Goal: Browse casually

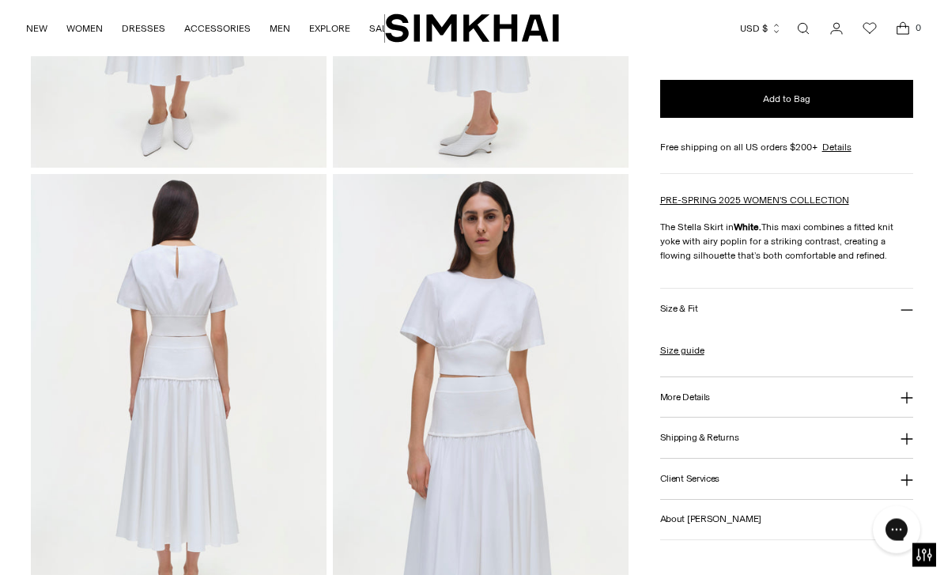
scroll to position [391, 0]
click at [683, 353] on link "Size guide" at bounding box center [682, 351] width 44 height 14
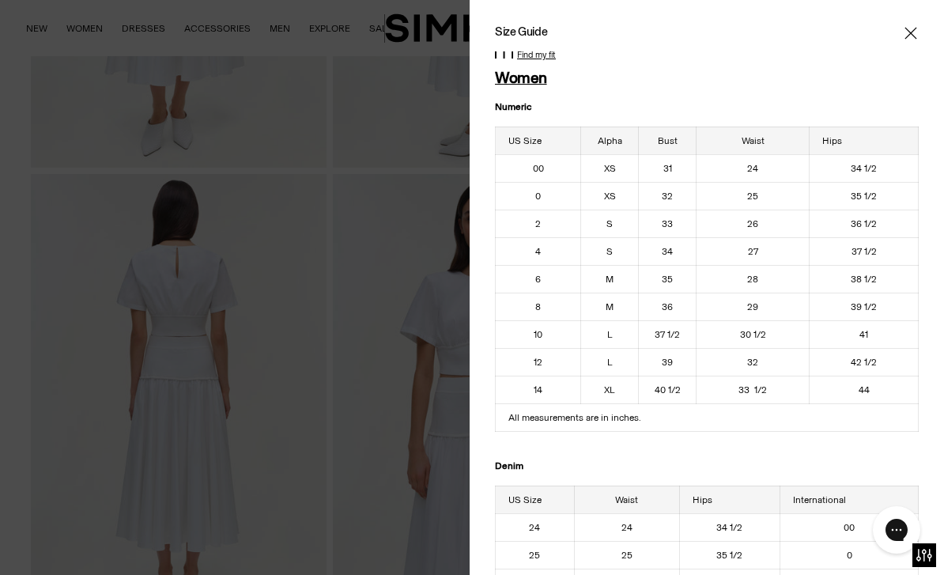
click at [916, 31] on icon "Close" at bounding box center [911, 33] width 13 height 16
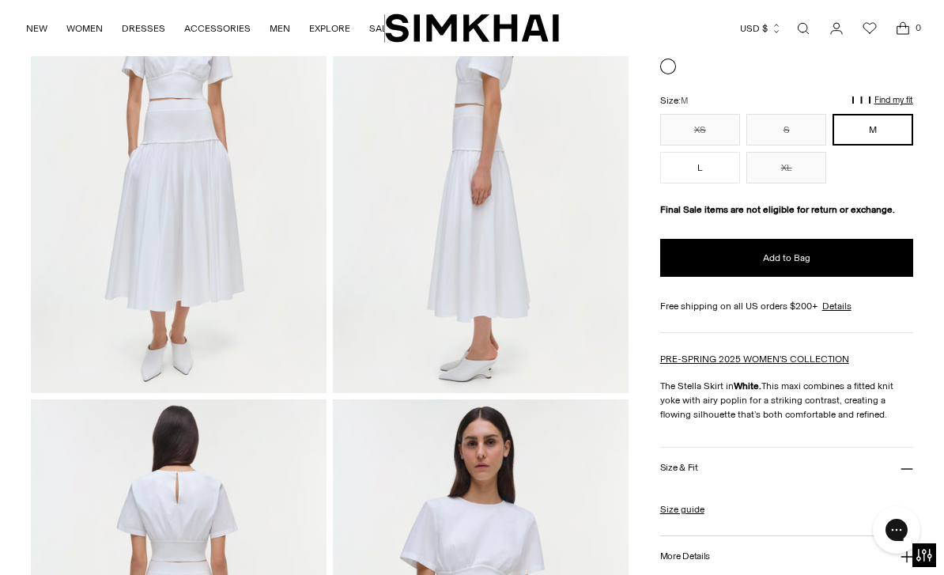
scroll to position [167, 0]
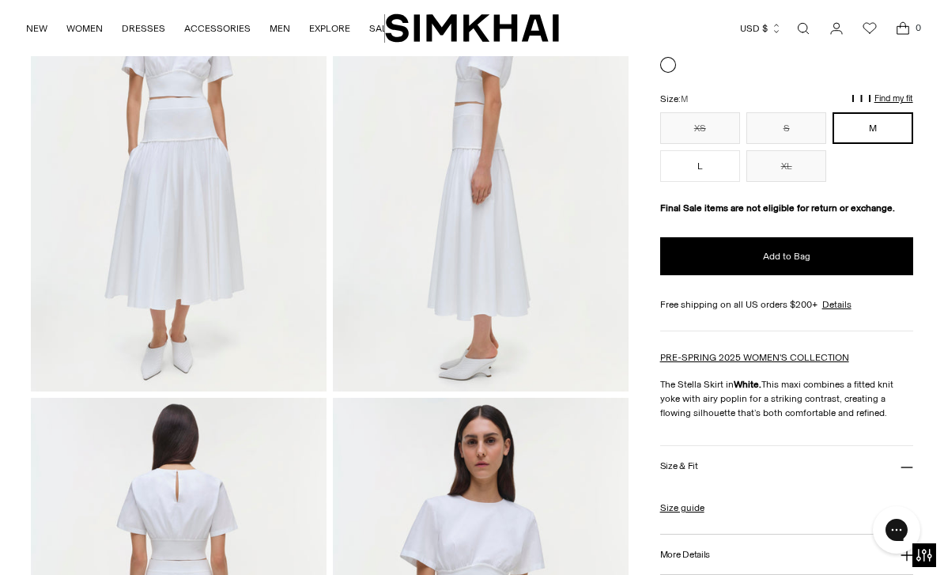
click at [907, 463] on icon at bounding box center [907, 467] width 13 height 13
click at [904, 472] on icon at bounding box center [907, 467] width 13 height 13
click at [907, 474] on icon at bounding box center [907, 467] width 13 height 13
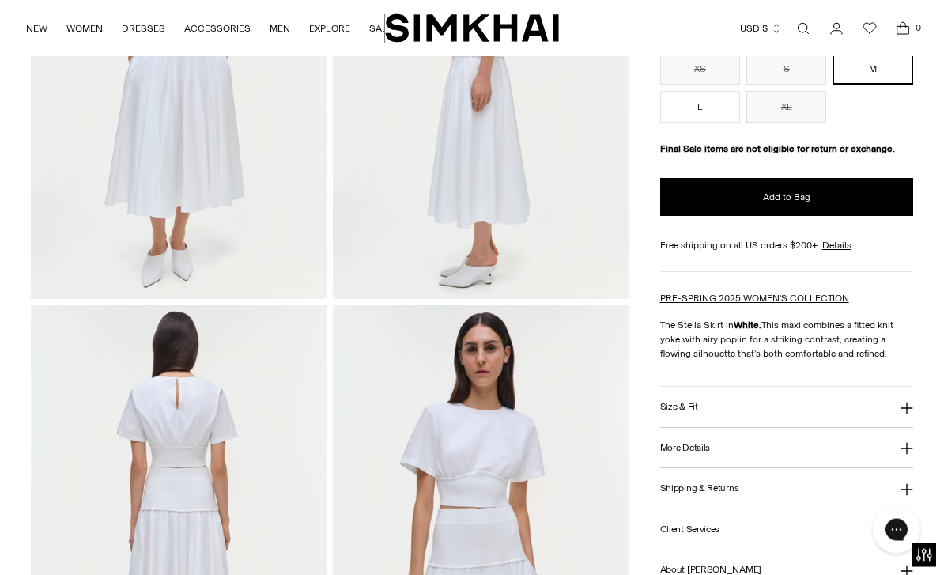
click at [905, 455] on icon at bounding box center [907, 449] width 13 height 13
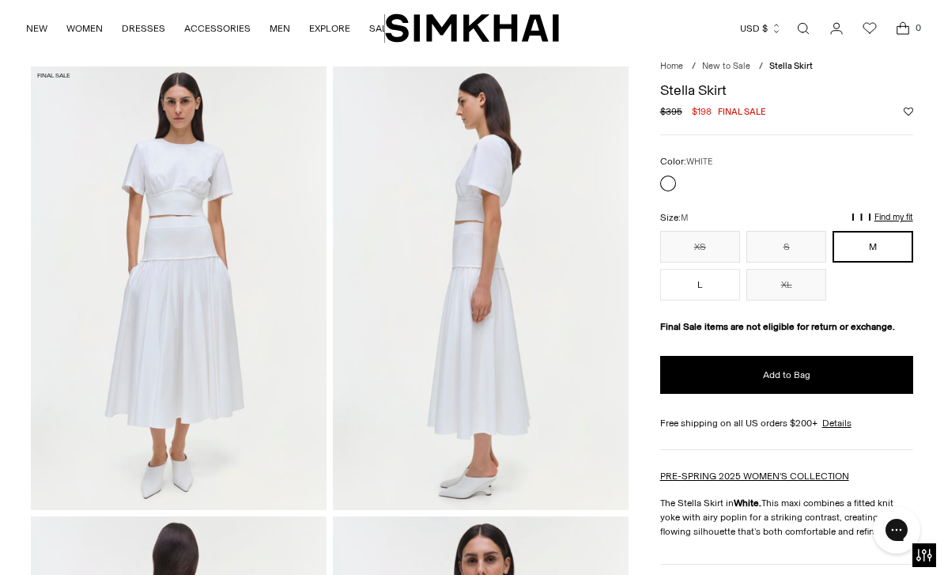
scroll to position [0, 0]
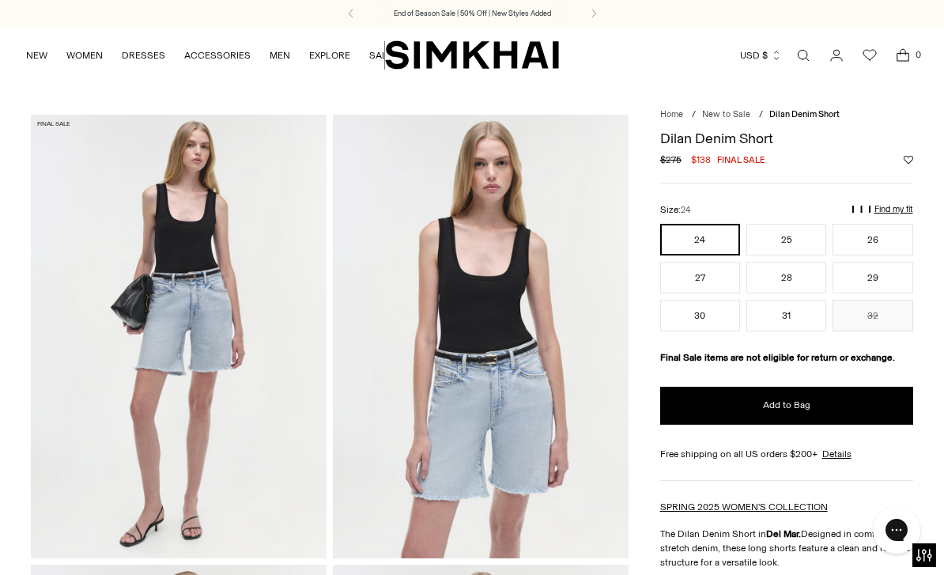
scroll to position [21, 0]
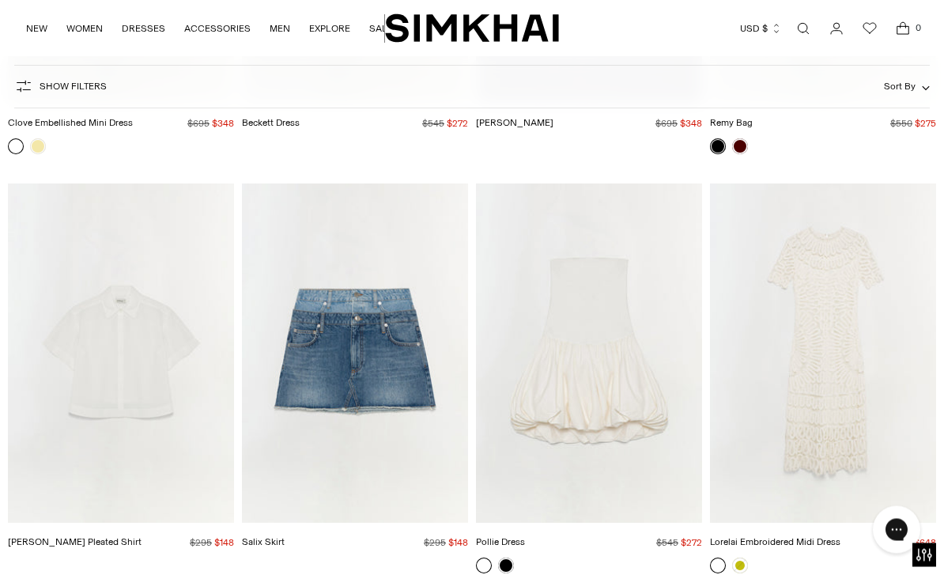
scroll to position [3359, 0]
click at [849, 371] on img "Lorelai Embroidered Midi Dress" at bounding box center [823, 352] width 226 height 339
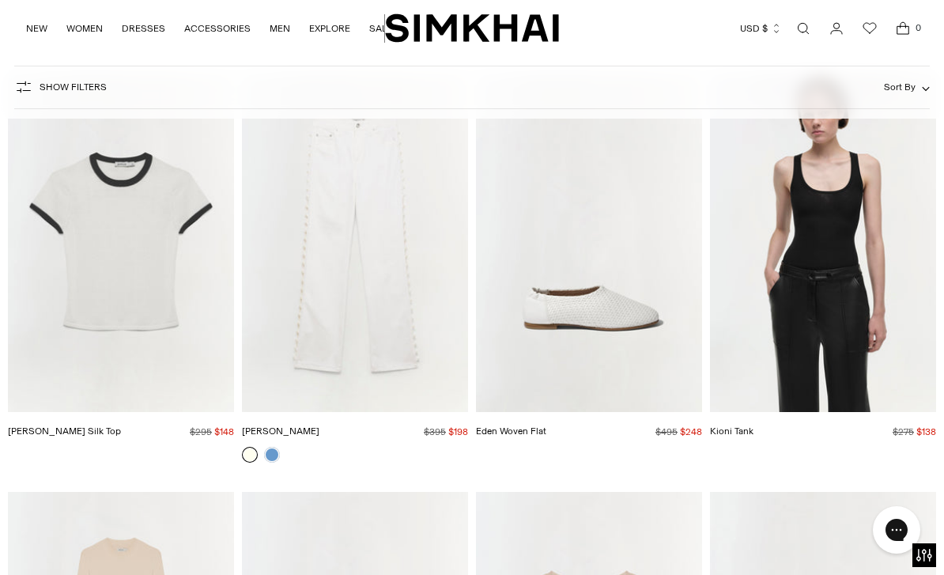
scroll to position [5983, 0]
click at [153, 278] on img "Carmen Cotton Silk Top" at bounding box center [121, 243] width 226 height 339
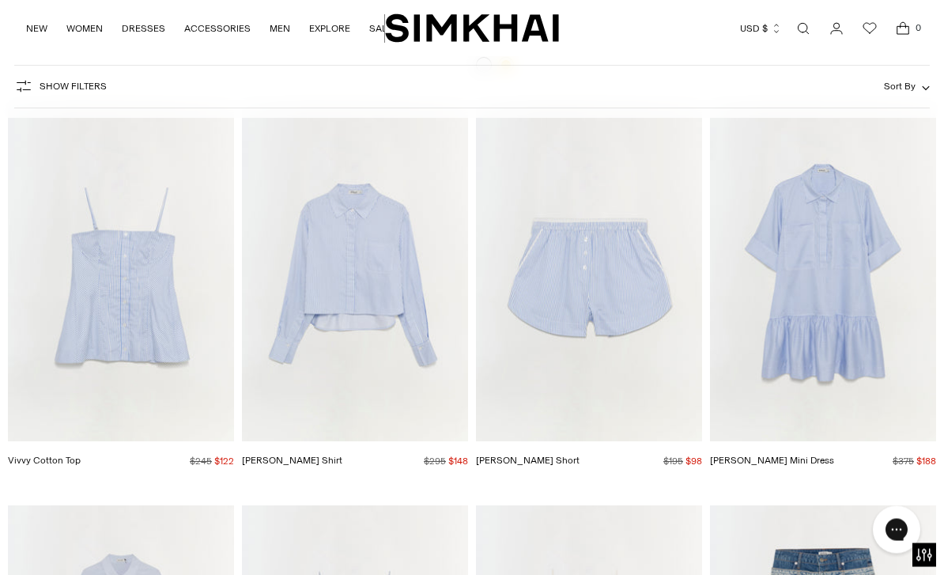
scroll to position [7631, 0]
click at [839, 315] on img "Cris Cotton Mini Dress" at bounding box center [823, 271] width 226 height 339
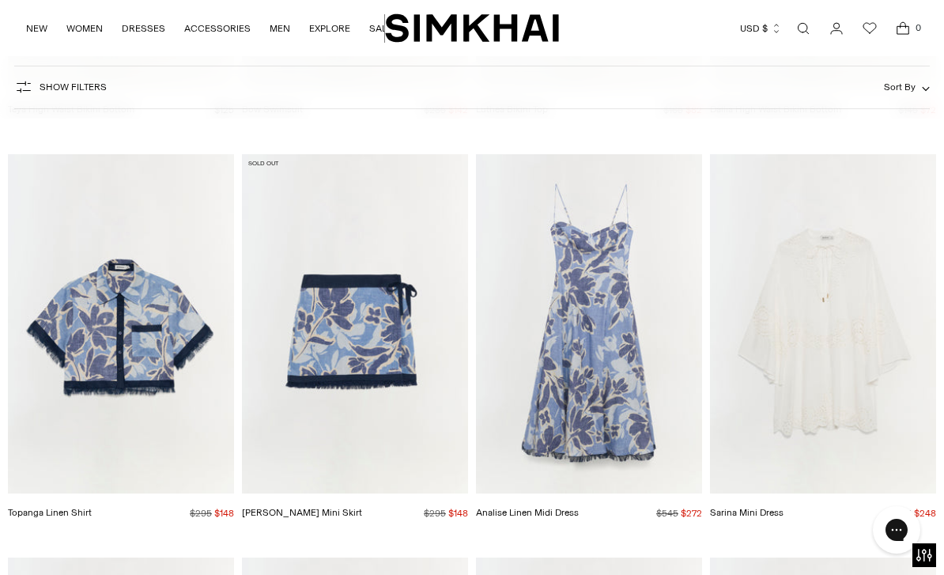
scroll to position [10465, 0]
click at [854, 346] on img "Sarina Mini Dress" at bounding box center [823, 324] width 226 height 339
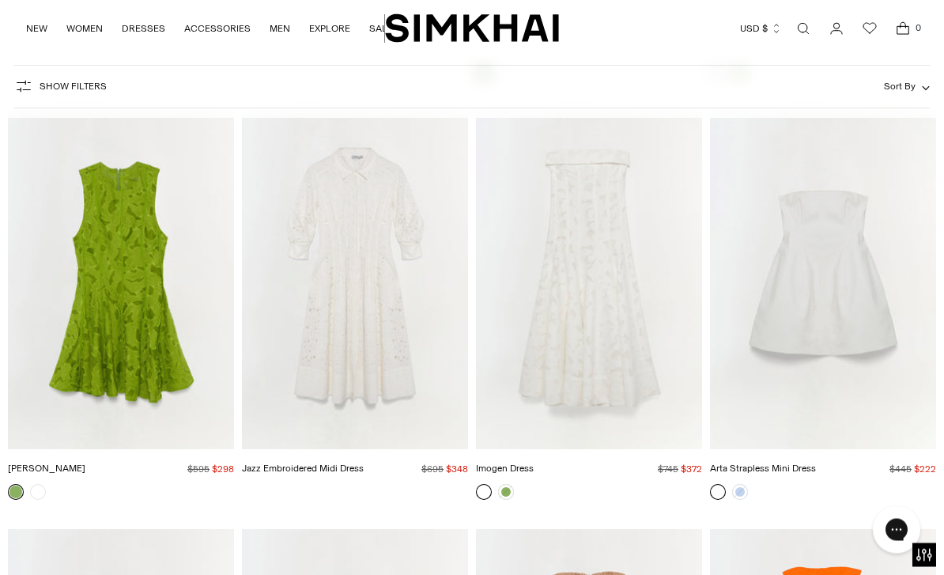
scroll to position [13463, 0]
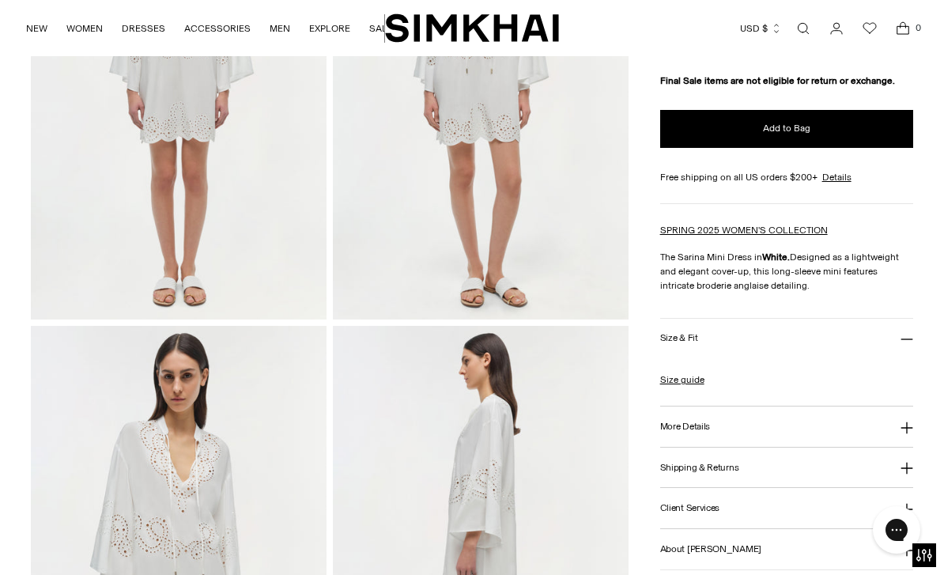
scroll to position [240, 0]
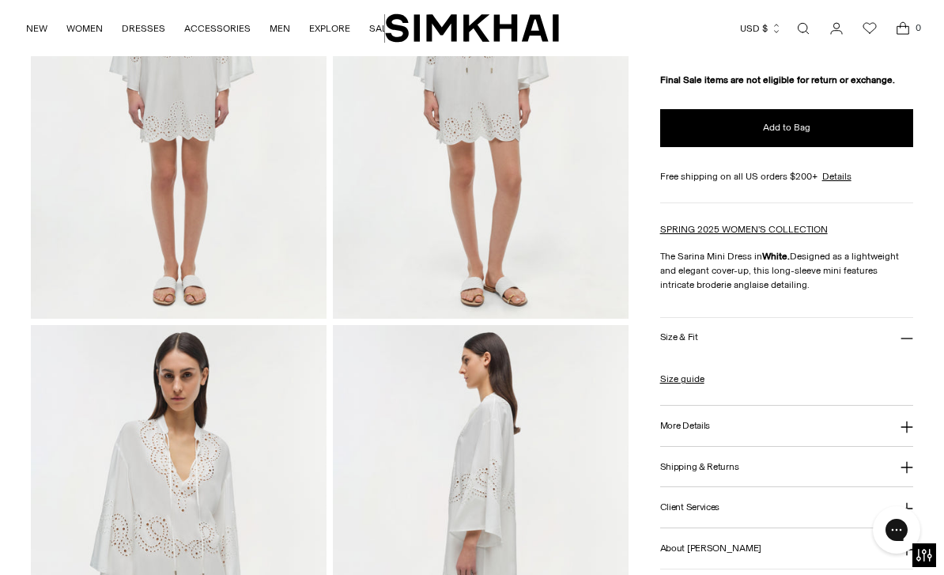
click at [902, 429] on icon at bounding box center [907, 428] width 12 height 12
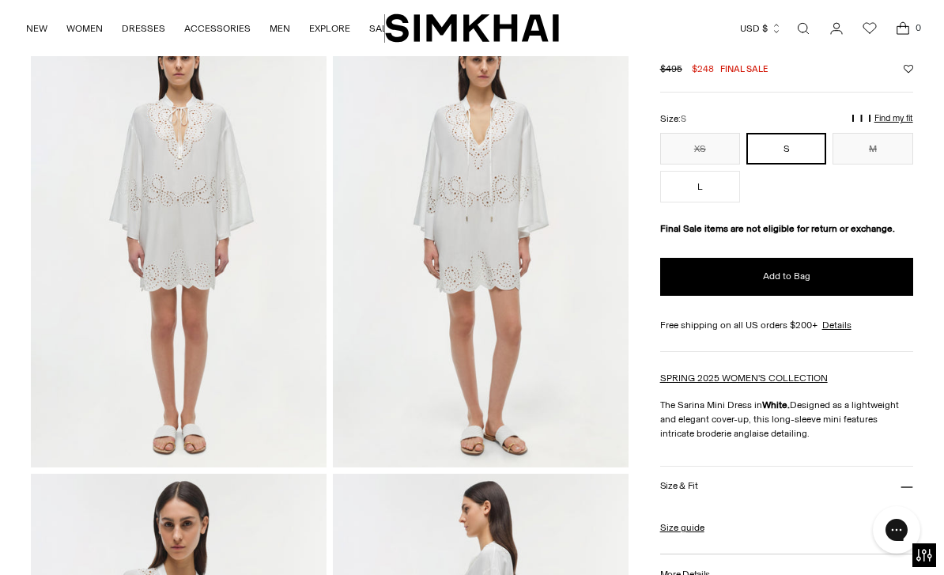
scroll to position [0, 0]
